Goal: Transaction & Acquisition: Purchase product/service

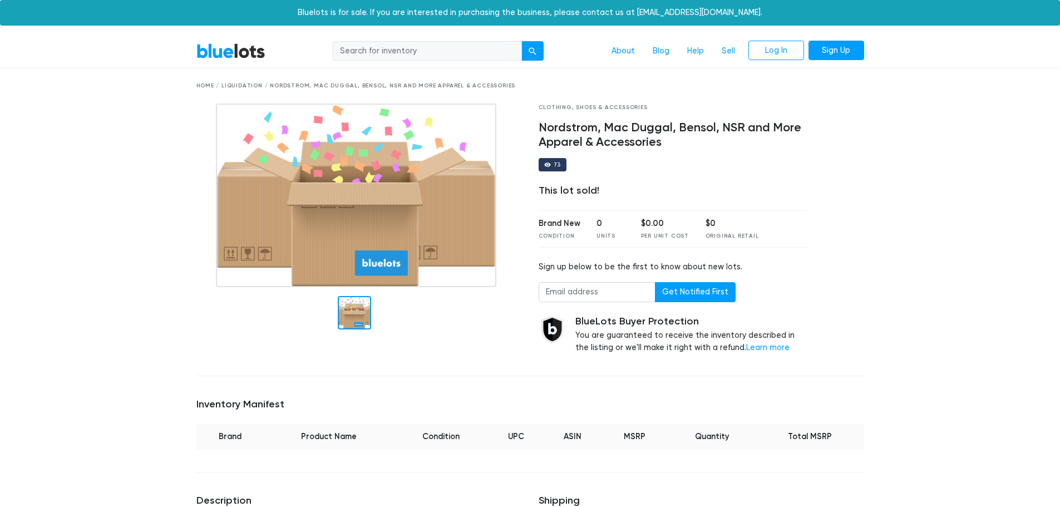
click at [437, 47] on input "search" at bounding box center [427, 51] width 189 height 20
type input "free people"
click at [521, 41] on button "submit" at bounding box center [532, 51] width 22 height 20
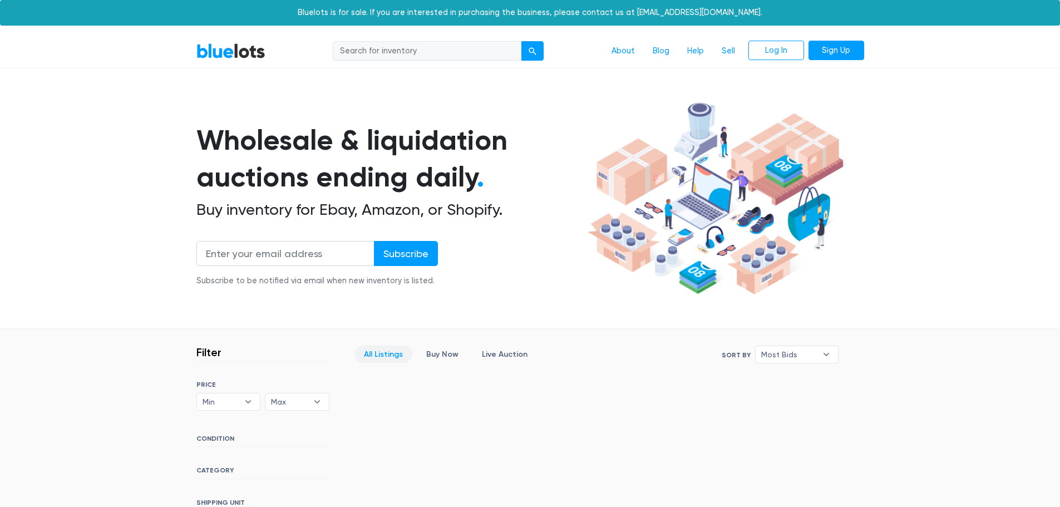
click at [404, 130] on h1 "Wholesale & liquidation auctions ending daily ." at bounding box center [389, 159] width 387 height 74
click at [402, 162] on h1 "Wholesale & liquidation auctions ending daily ." at bounding box center [389, 159] width 387 height 74
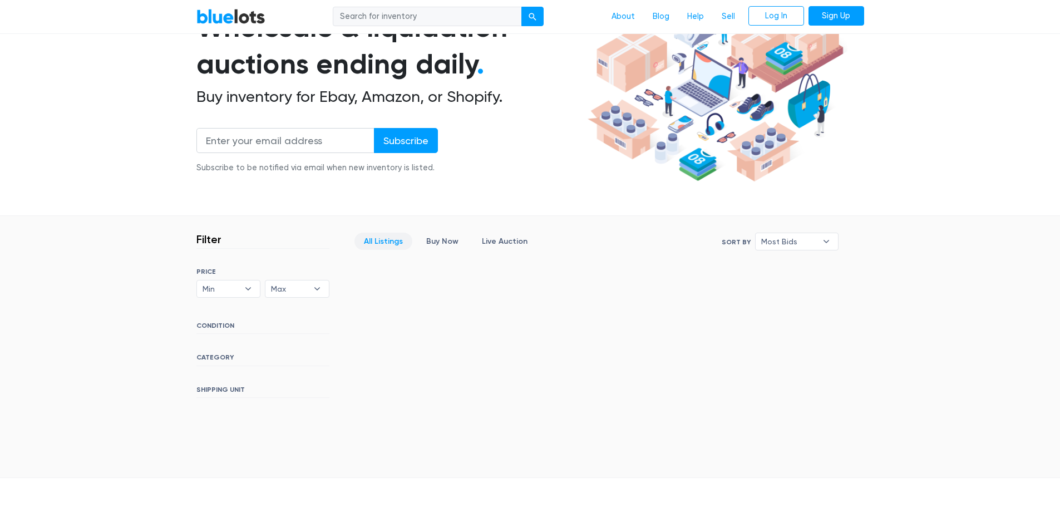
scroll to position [167, 0]
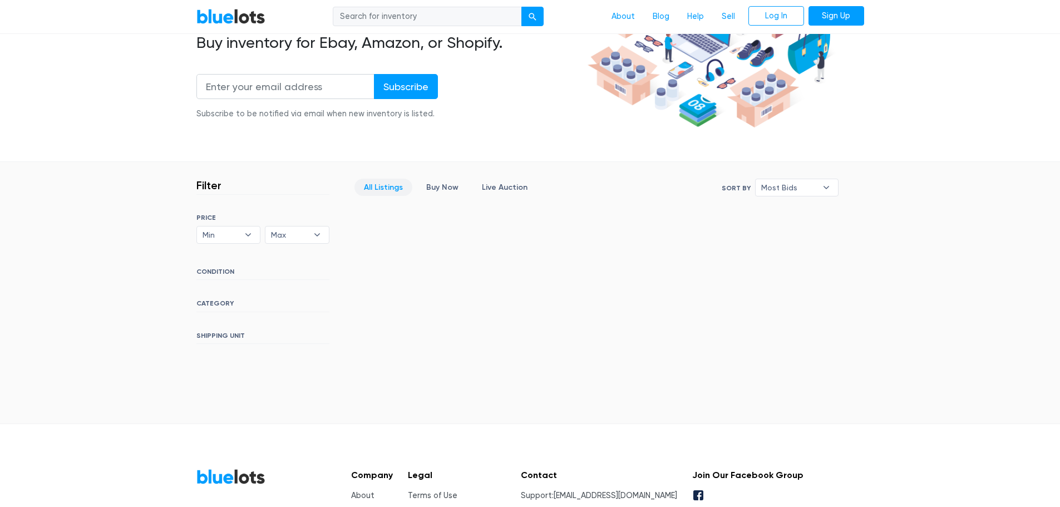
click at [111, 210] on section "Filter Filter & Sort SORT BY Most Bids Ending Soonest Newly Listed Lowest Price…" at bounding box center [530, 293] width 1060 height 262
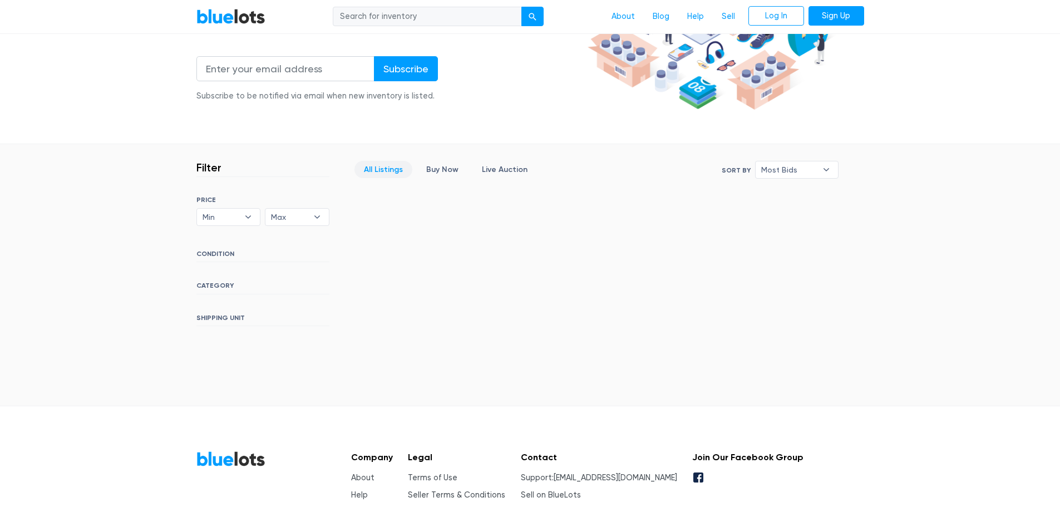
scroll to position [223, 0]
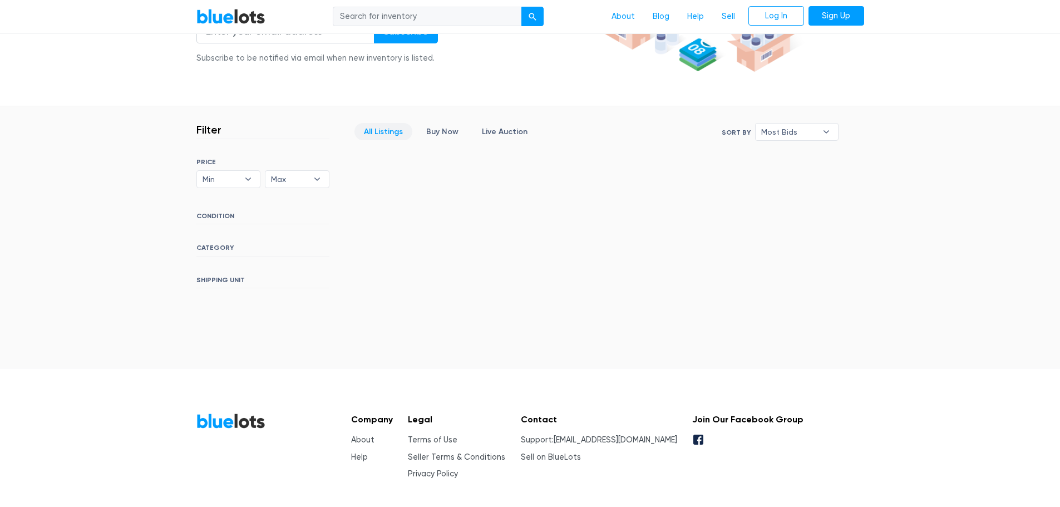
click at [203, 212] on h6 "CONDITION" at bounding box center [262, 218] width 133 height 12
click at [204, 215] on h6 "CONDITION" at bounding box center [262, 218] width 133 height 12
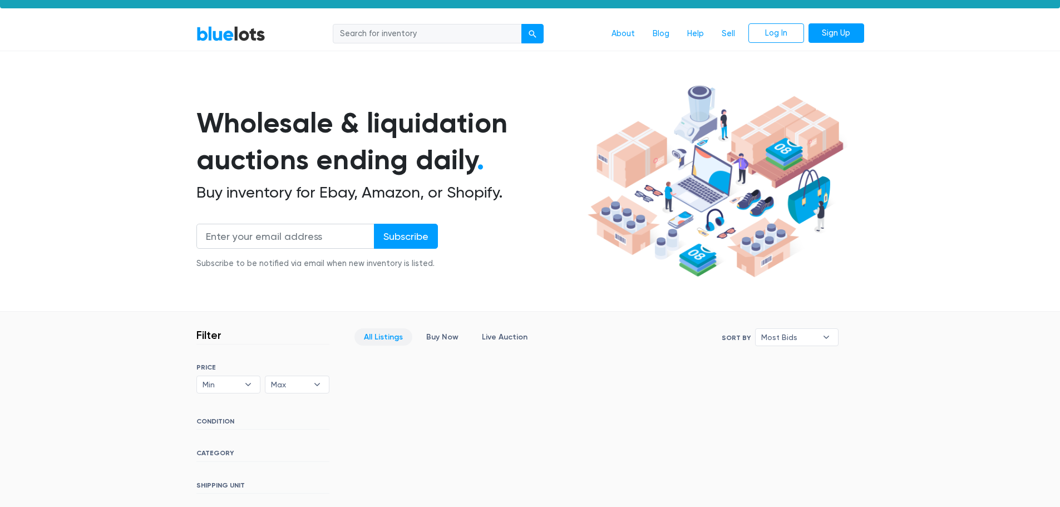
scroll to position [0, 0]
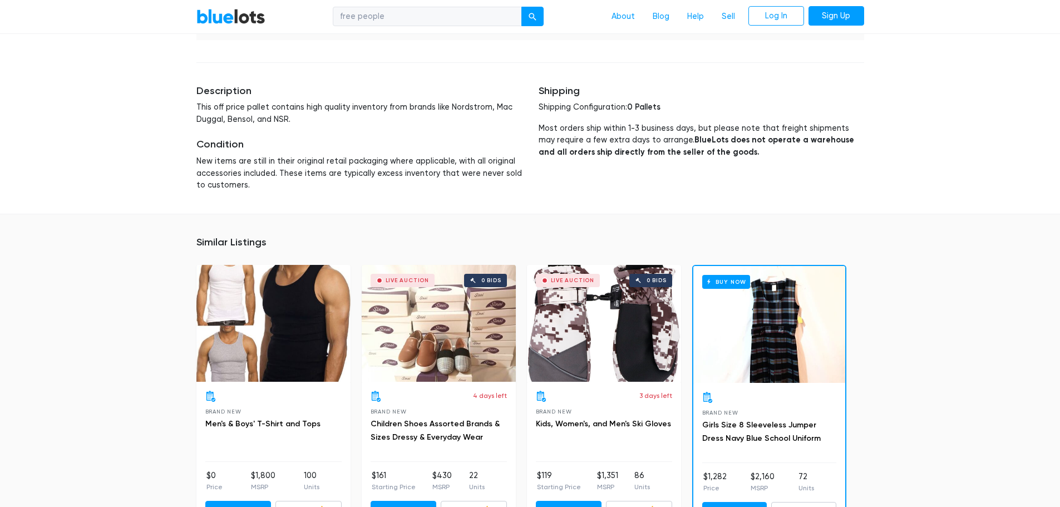
scroll to position [445, 0]
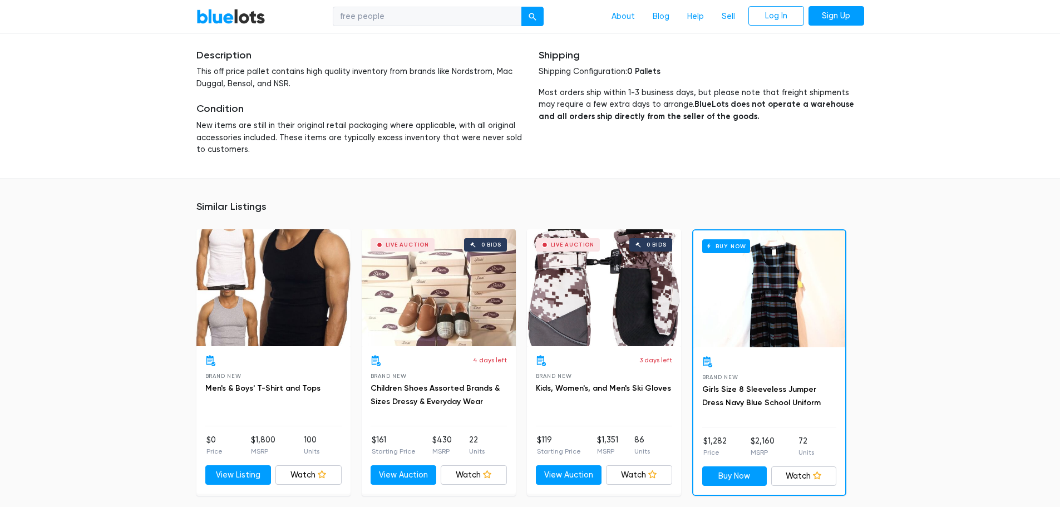
click at [77, 260] on div "Similar Listings Brand New Men's & Boys' T-Shirt and Tops $0 Price $1,800 MSRP …" at bounding box center [530, 348] width 1060 height 340
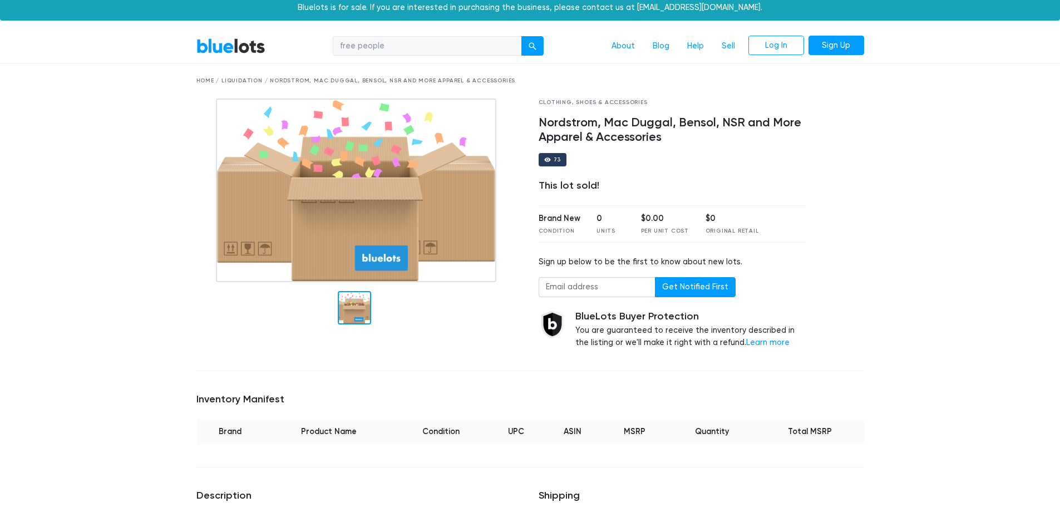
scroll to position [0, 0]
